Goal: Contribute content

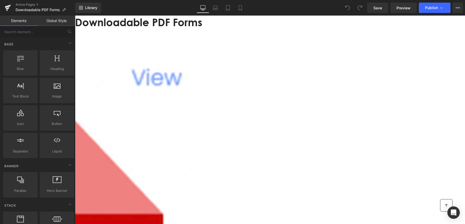
scroll to position [43, 0]
click at [75, 16] on span "Text Block" at bounding box center [75, 16] width 0 height 0
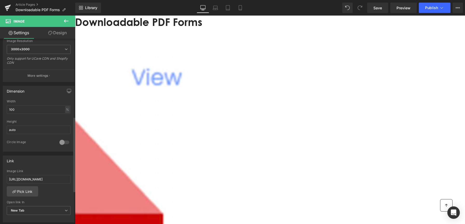
scroll to position [193, 0]
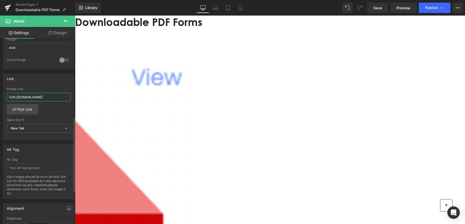
click at [53, 98] on input "[URL][DOMAIN_NAME]" at bounding box center [39, 97] width 64 height 9
paste input "_5a496062-ce3b-4d19-903d-a7f0f2f1939a.pdf?v=1757493285"
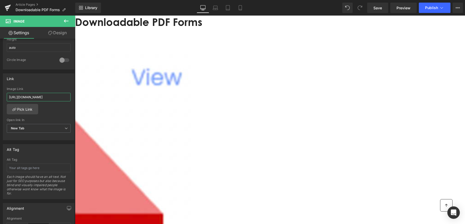
type input "[URL][DOMAIN_NAME]"
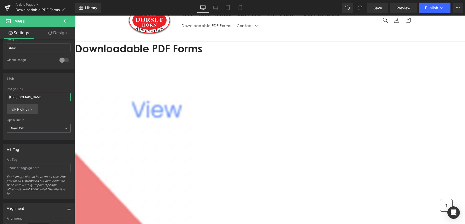
scroll to position [28, 0]
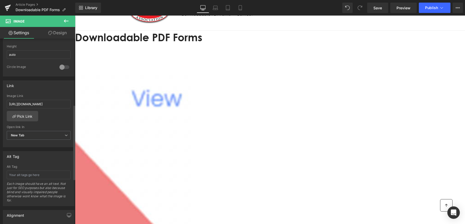
scroll to position [163, 0]
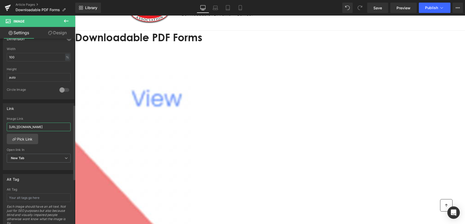
click at [48, 124] on input "[URL][DOMAIN_NAME]" at bounding box center [39, 127] width 64 height 9
type input "[URL][DOMAIN_NAME]"
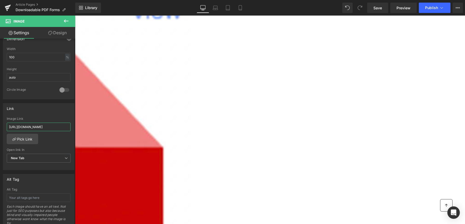
scroll to position [129, 0]
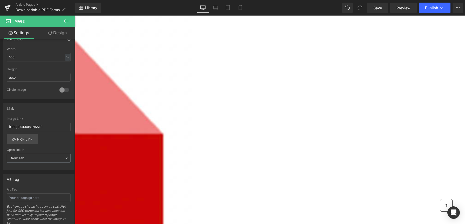
click at [75, 16] on link at bounding box center [75, 16] width 0 height 0
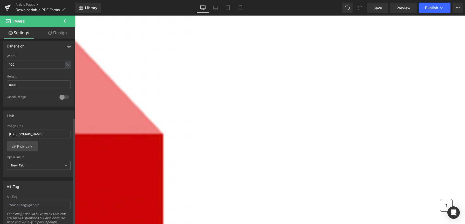
scroll to position [157, 0]
click at [50, 135] on input "[URL][DOMAIN_NAME]" at bounding box center [39, 134] width 64 height 9
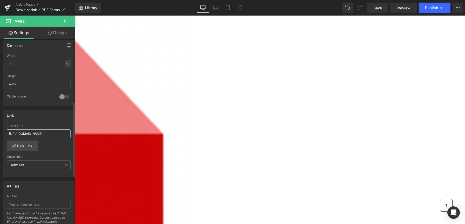
scroll to position [0, 104]
type input "[URL][DOMAIN_NAME]"
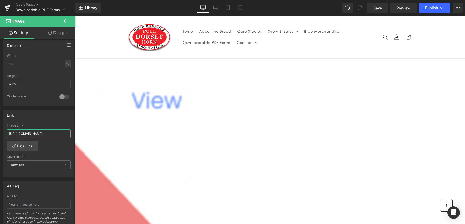
scroll to position [25, 0]
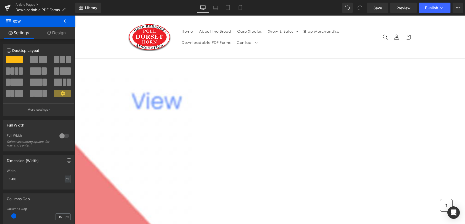
click at [75, 16] on span "Text Block" at bounding box center [75, 16] width 0 height 0
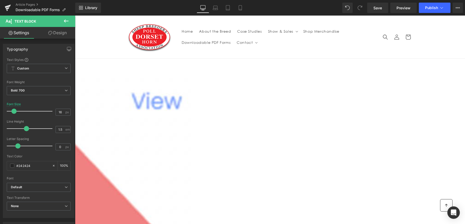
click at [75, 16] on icon at bounding box center [75, 16] width 0 height 0
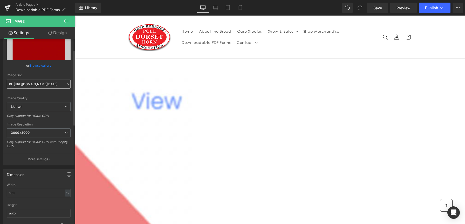
scroll to position [27, 0]
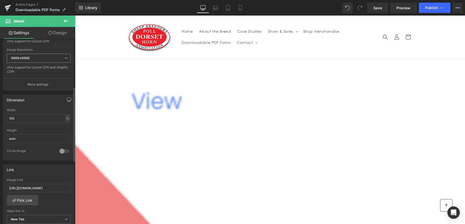
scroll to position [118, 0]
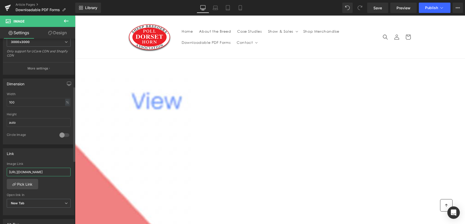
click at [41, 172] on input "[URL][DOMAIN_NAME]" at bounding box center [39, 172] width 64 height 9
paste input "Newsletter.September.2025.pdf?v=175749328"
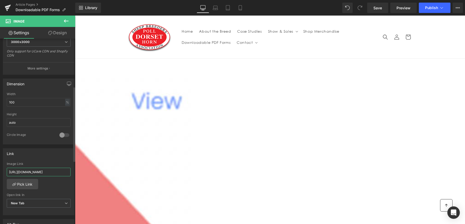
scroll to position [0, 96]
type input "[URL][DOMAIN_NAME]"
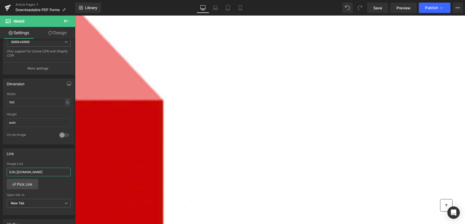
scroll to position [163, 0]
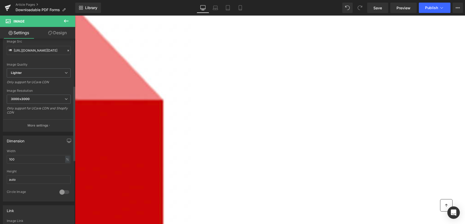
scroll to position [116, 0]
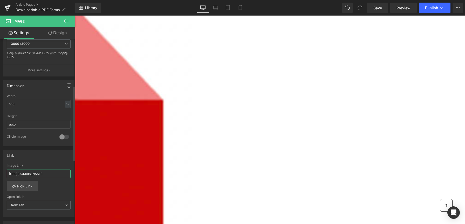
click at [30, 173] on input "[URL][DOMAIN_NAME]" at bounding box center [39, 174] width 64 height 9
paste input "Melton_Mowbray_Winter_Warmers.2025.pdf?v=1757493286"
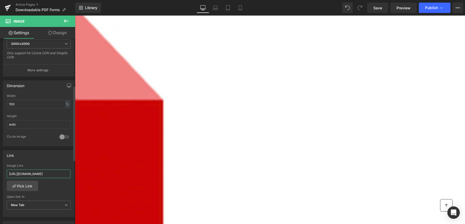
scroll to position [0, 114]
type input "[URL][DOMAIN_NAME]"
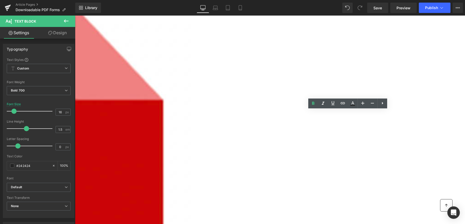
paste div
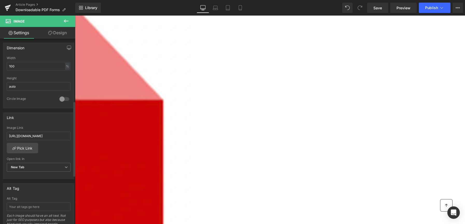
scroll to position [155, 0]
click at [49, 136] on input "[URL][DOMAIN_NAME]" at bounding box center [39, 136] width 64 height 9
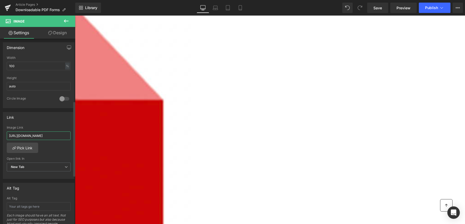
scroll to position [0, 114]
click at [65, 153] on div "[URL][DOMAIN_NAME] Image Link [URL][DOMAIN_NAME] Pick Link Current Tab New Tab …" at bounding box center [38, 152] width 71 height 53
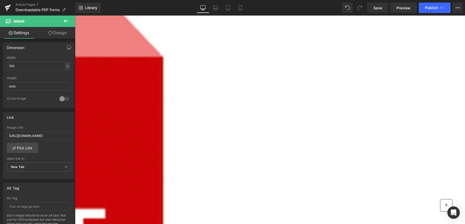
scroll to position [207, 0]
click at [75, 16] on span "Text Block" at bounding box center [75, 16] width 0 height 0
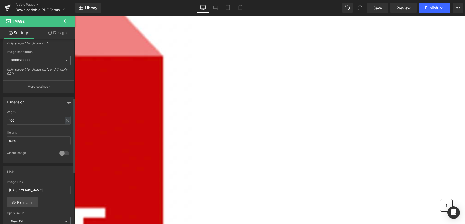
scroll to position [146, 0]
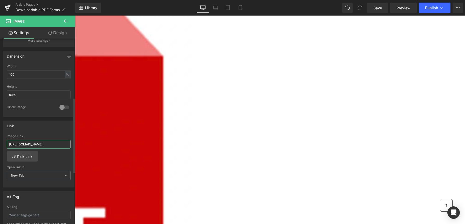
click at [44, 144] on input "[URL][DOMAIN_NAME]" at bounding box center [39, 144] width 64 height 9
paste input "AGM_dinner_menu.2025.pdf?v=1757493286"
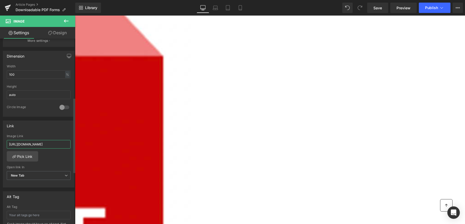
type input "[URL][DOMAIN_NAME]"
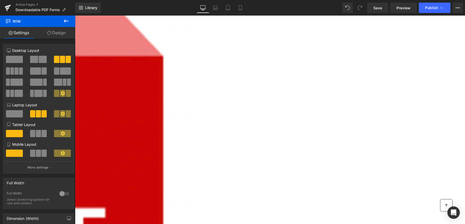
click at [75, 16] on icon at bounding box center [75, 16] width 0 height 0
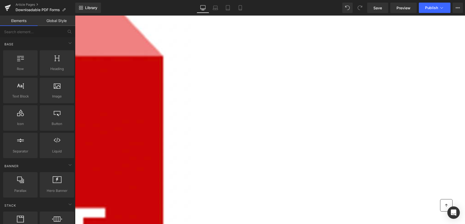
click at [75, 16] on icon at bounding box center [75, 16] width 0 height 0
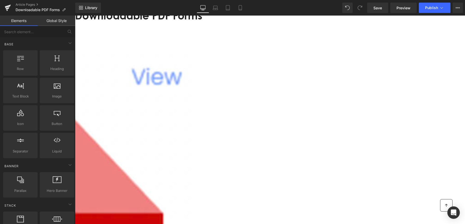
scroll to position [50, 0]
click at [428, 7] on span "Publish" at bounding box center [431, 8] width 13 height 4
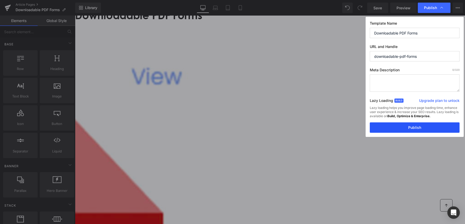
drag, startPoint x: 419, startPoint y: 125, endPoint x: 311, endPoint y: 107, distance: 109.5
click at [419, 125] on button "Publish" at bounding box center [415, 128] width 90 height 10
